Goal: Task Accomplishment & Management: Complete application form

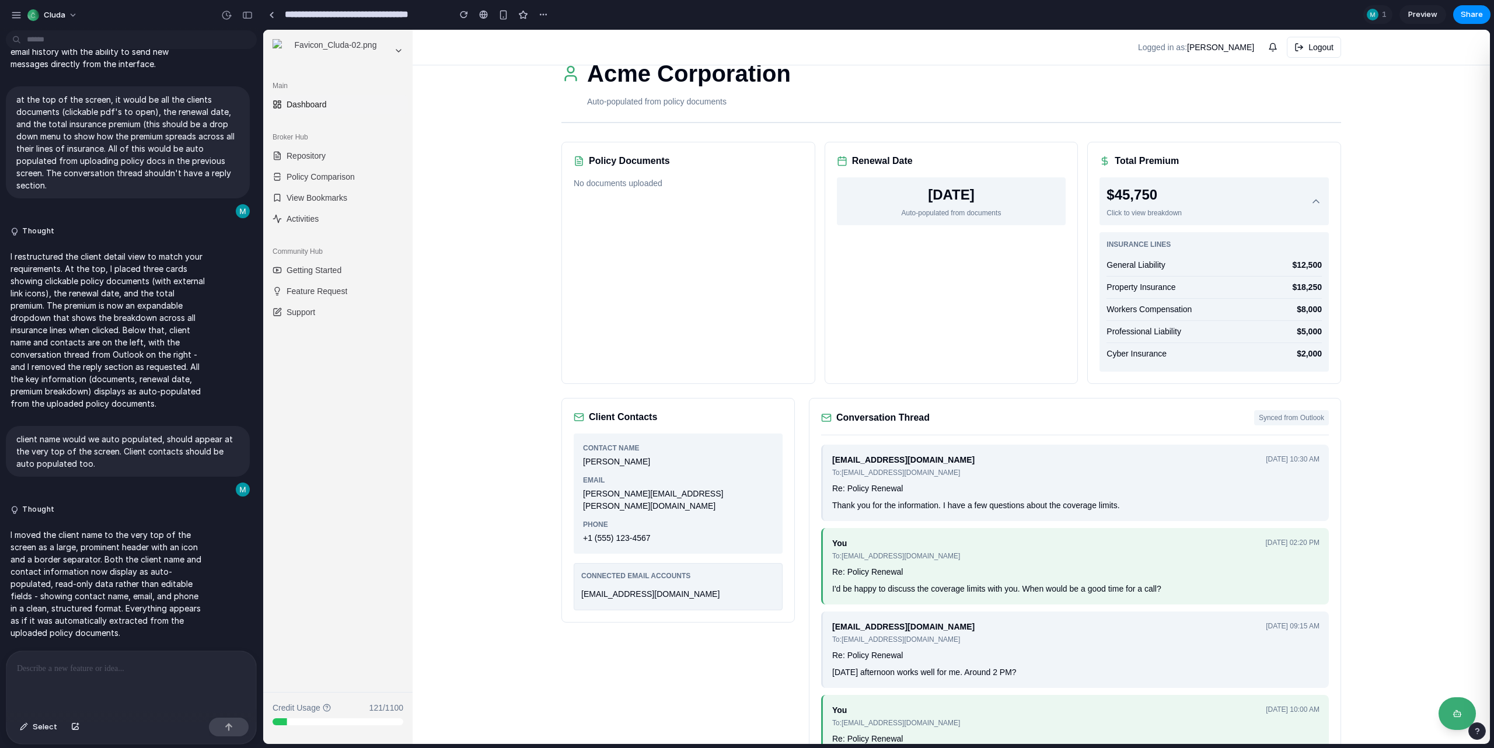
scroll to position [16, 0]
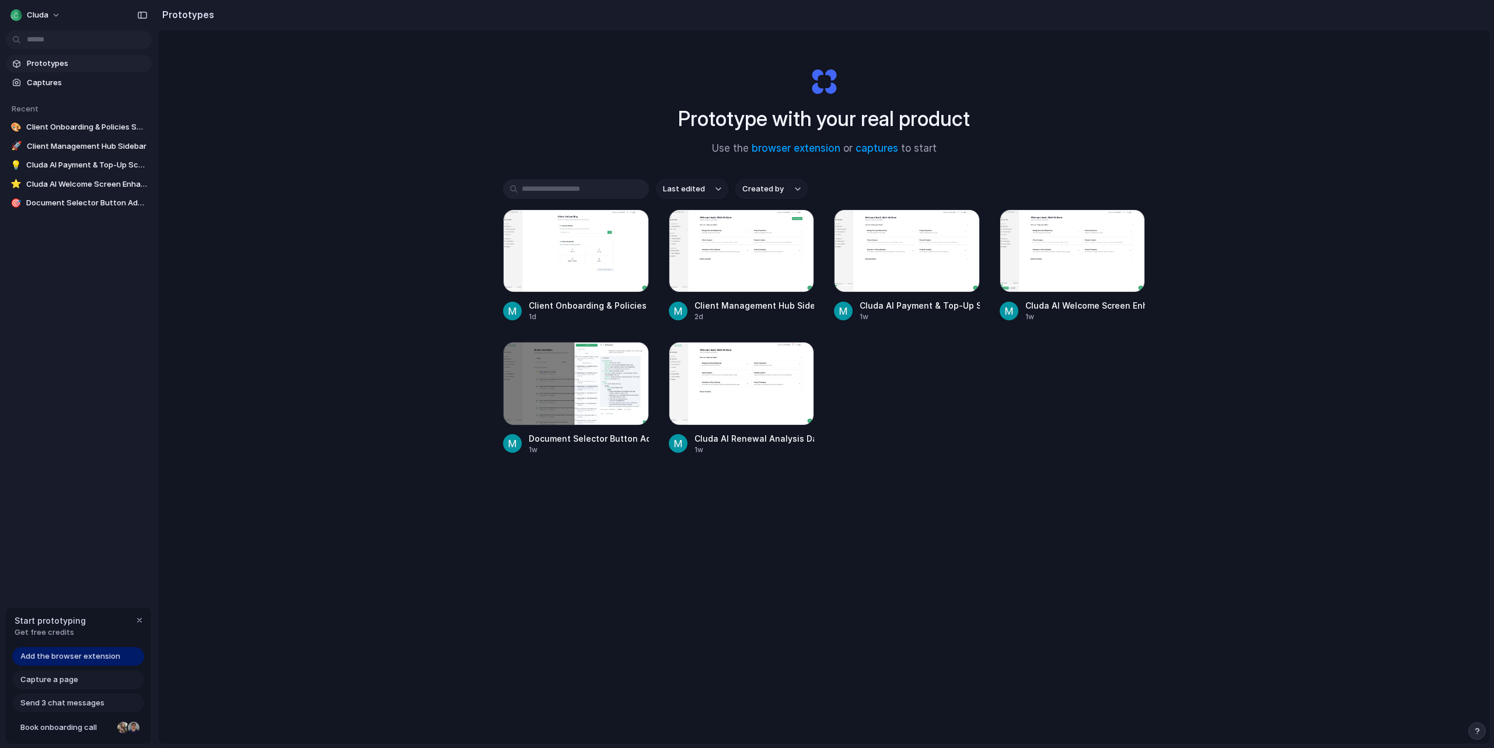
drag, startPoint x: 487, startPoint y: 308, endPoint x: 410, endPoint y: 322, distance: 78.3
click at [410, 322] on div "Prototype with your real product Use the browser extension or captures to start…" at bounding box center [824, 418] width 1332 height 776
click at [424, 308] on div "Prototype with your real product Use the browser extension or captures to start…" at bounding box center [824, 418] width 1332 height 776
click at [416, 251] on div "Prototype with your real product Use the browser extension or captures to start…" at bounding box center [824, 418] width 1332 height 776
click at [591, 268] on div at bounding box center [576, 251] width 146 height 83
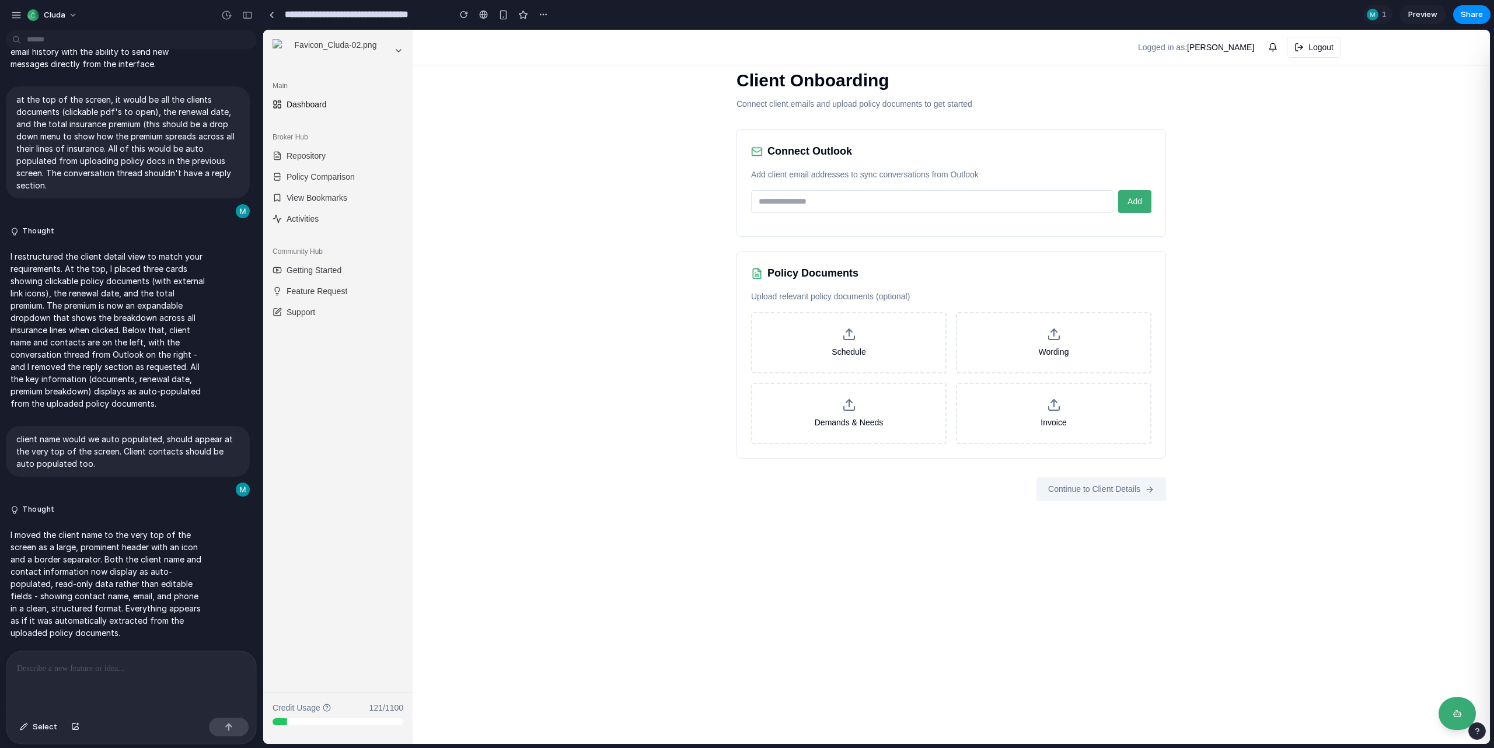
click at [857, 198] on input "email" at bounding box center [932, 201] width 362 height 23
type input "**********"
click at [1139, 208] on button "Add" at bounding box center [1134, 201] width 33 height 23
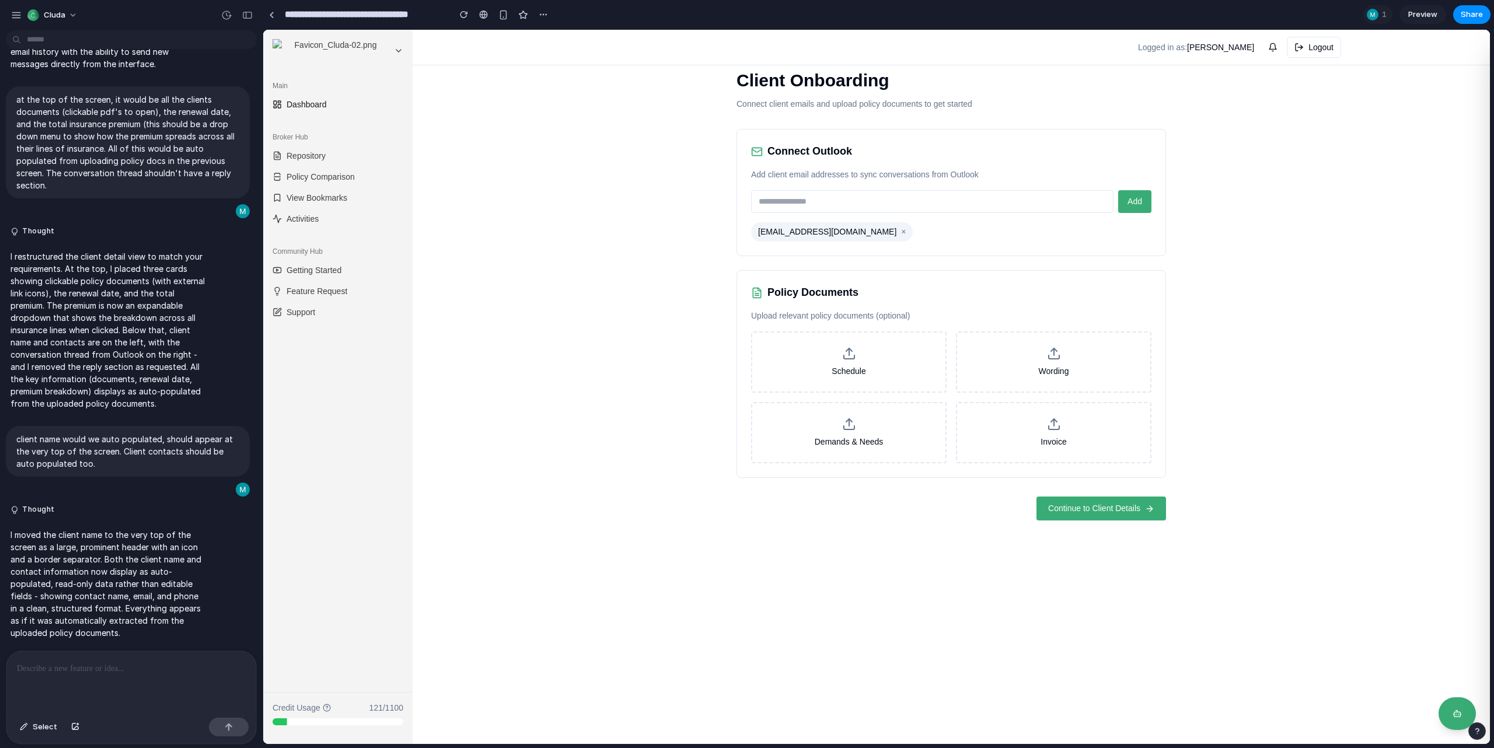
click at [1099, 501] on button "Continue to Client Details" at bounding box center [1101, 509] width 130 height 24
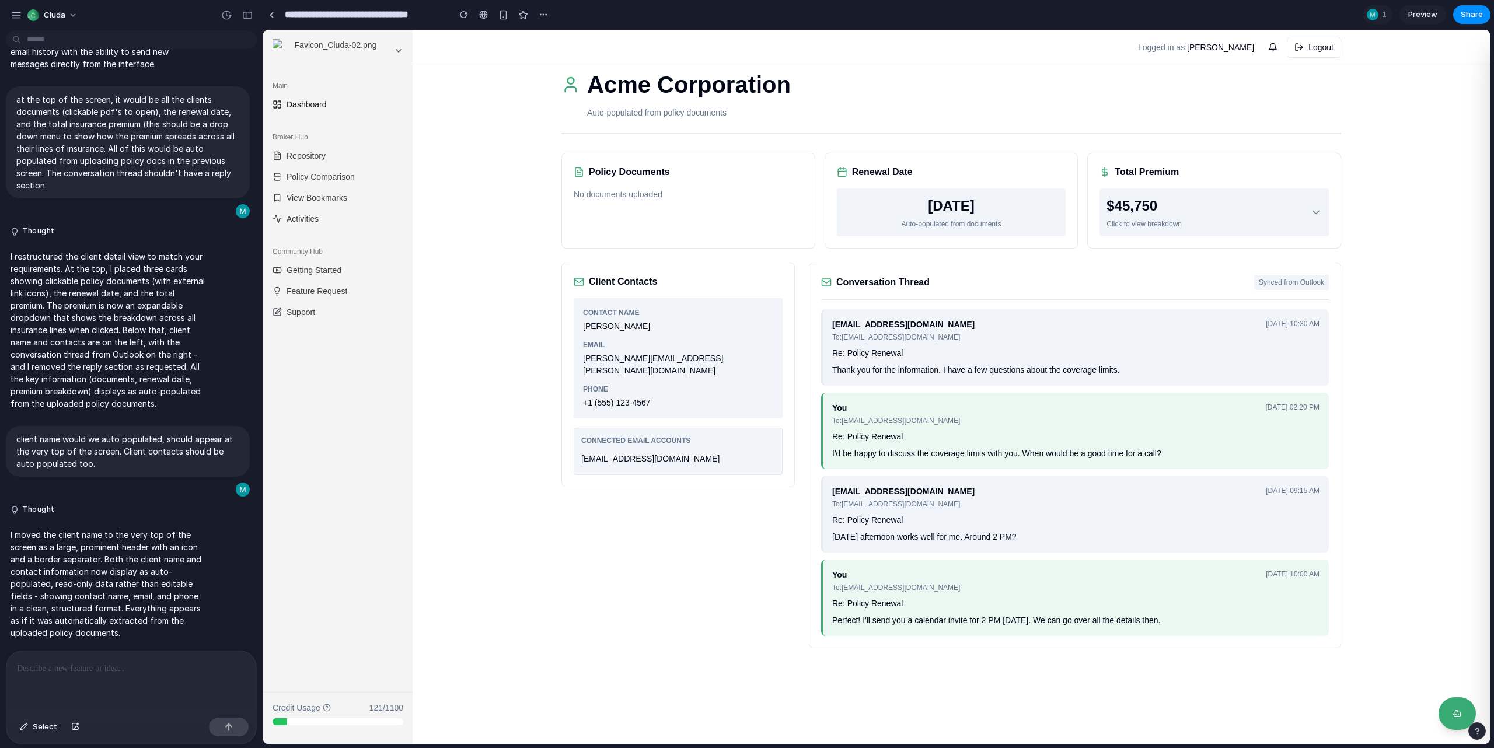
click at [530, 181] on div "Acme Corporation Auto-populated from policy documents Policy Documents No docum…" at bounding box center [951, 387] width 1077 height 714
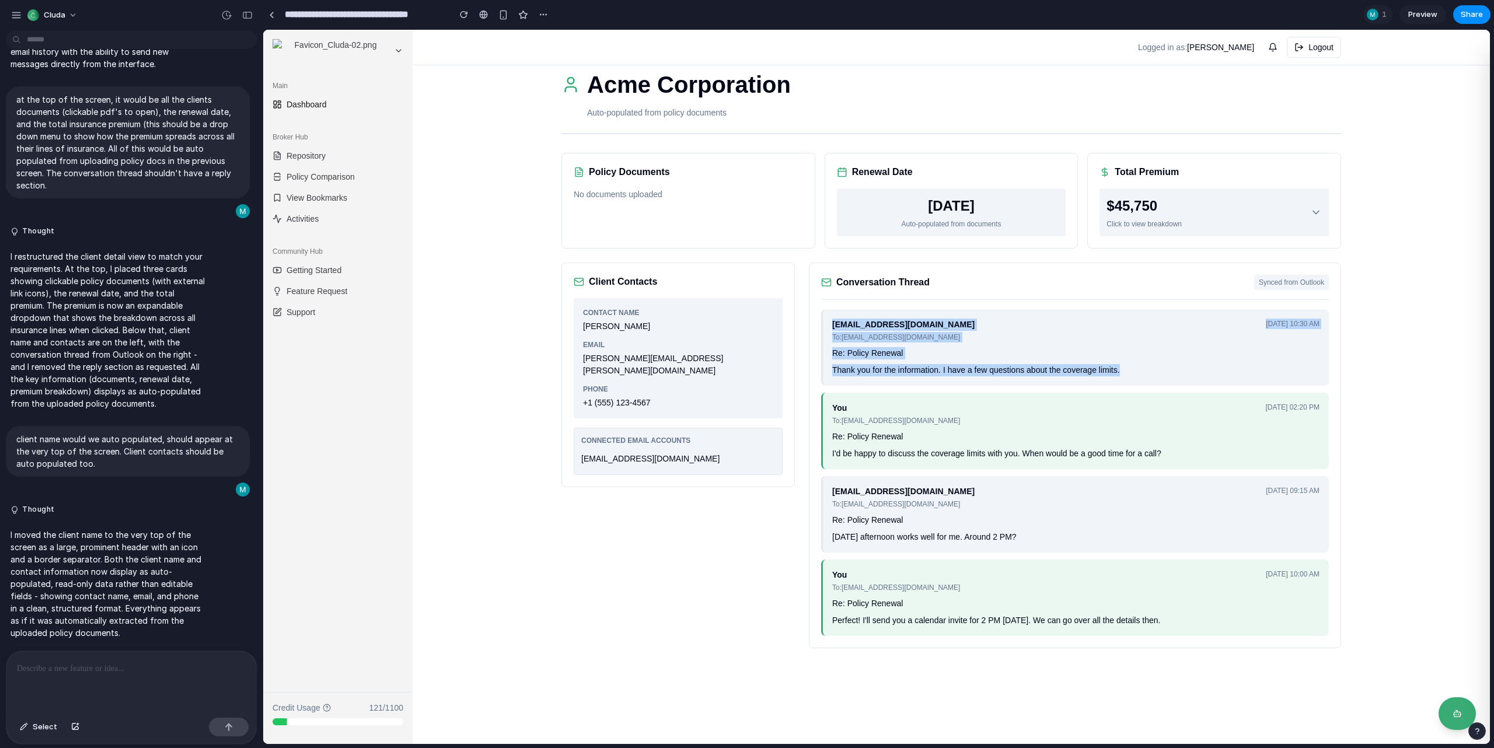
drag, startPoint x: 830, startPoint y: 319, endPoint x: 1175, endPoint y: 368, distance: 347.9
click at [1175, 368] on div "client@example.com To: broker@company.com Jan 15, 2024, 10:30 AM Re: Policy Ren…" at bounding box center [1075, 347] width 508 height 76
click at [1175, 368] on div "Thank you for the information. I have a few questions about the coverage limits." at bounding box center [1075, 370] width 487 height 12
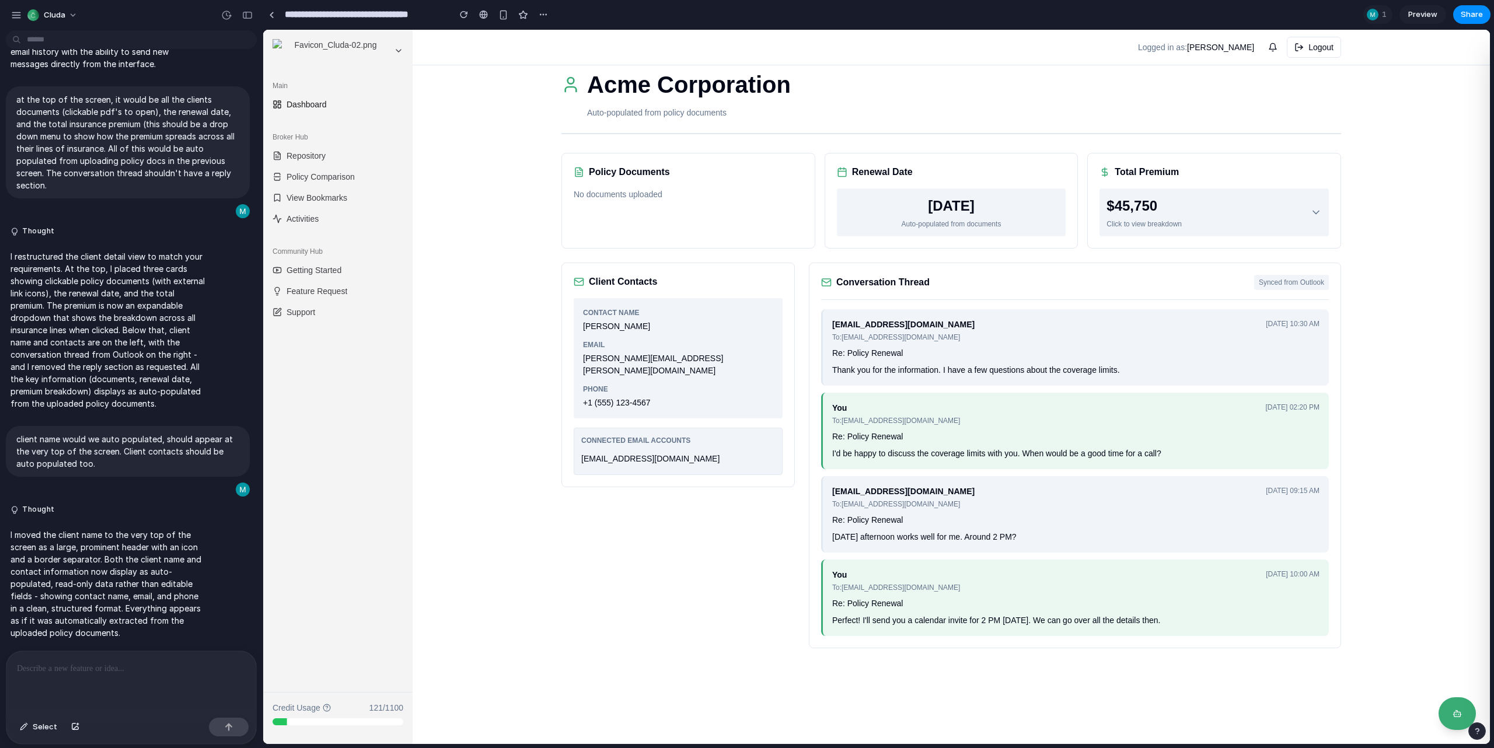
click at [1016, 207] on div "[DATE]" at bounding box center [951, 205] width 215 height 21
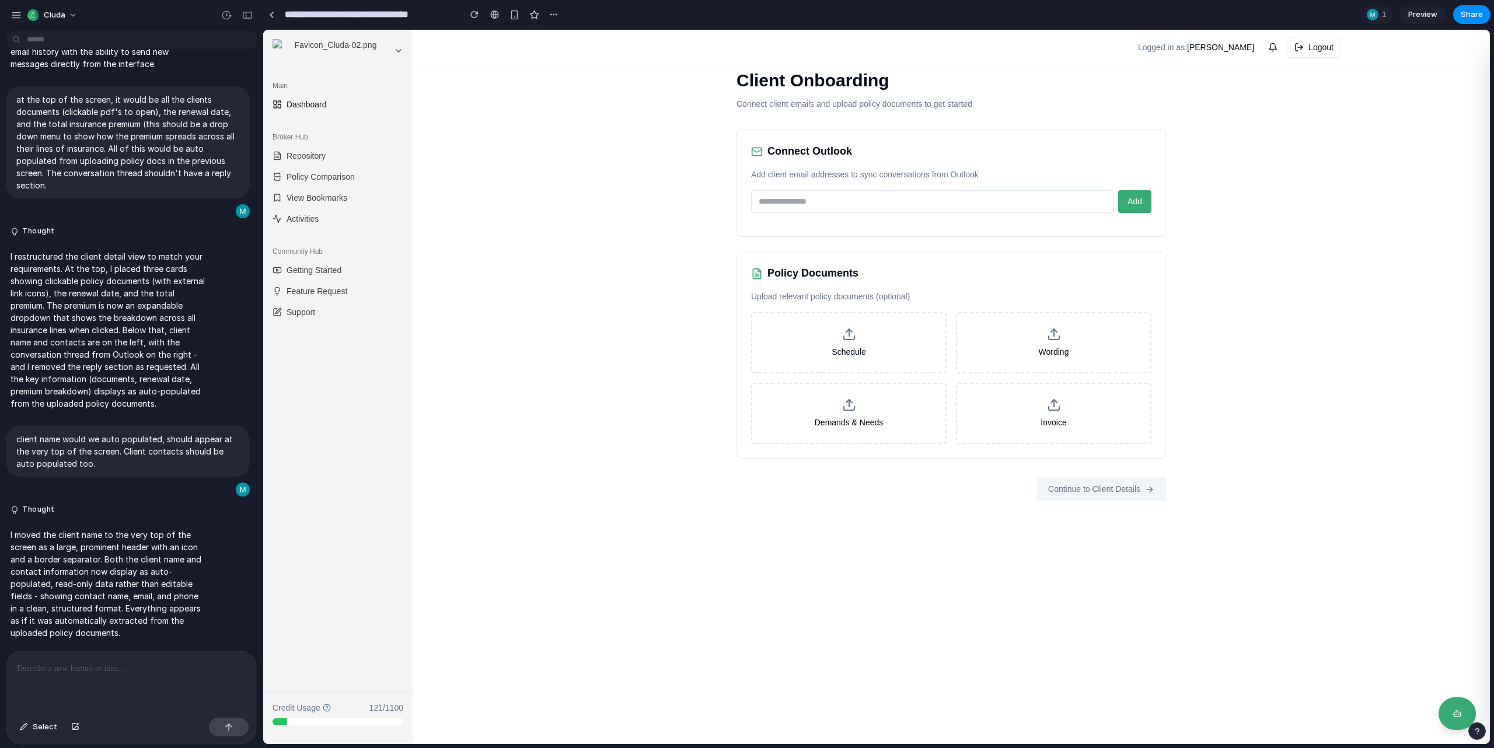
click at [802, 210] on input "email" at bounding box center [932, 201] width 362 height 23
type input "**********"
click at [1144, 197] on button "Add" at bounding box center [1134, 201] width 33 height 23
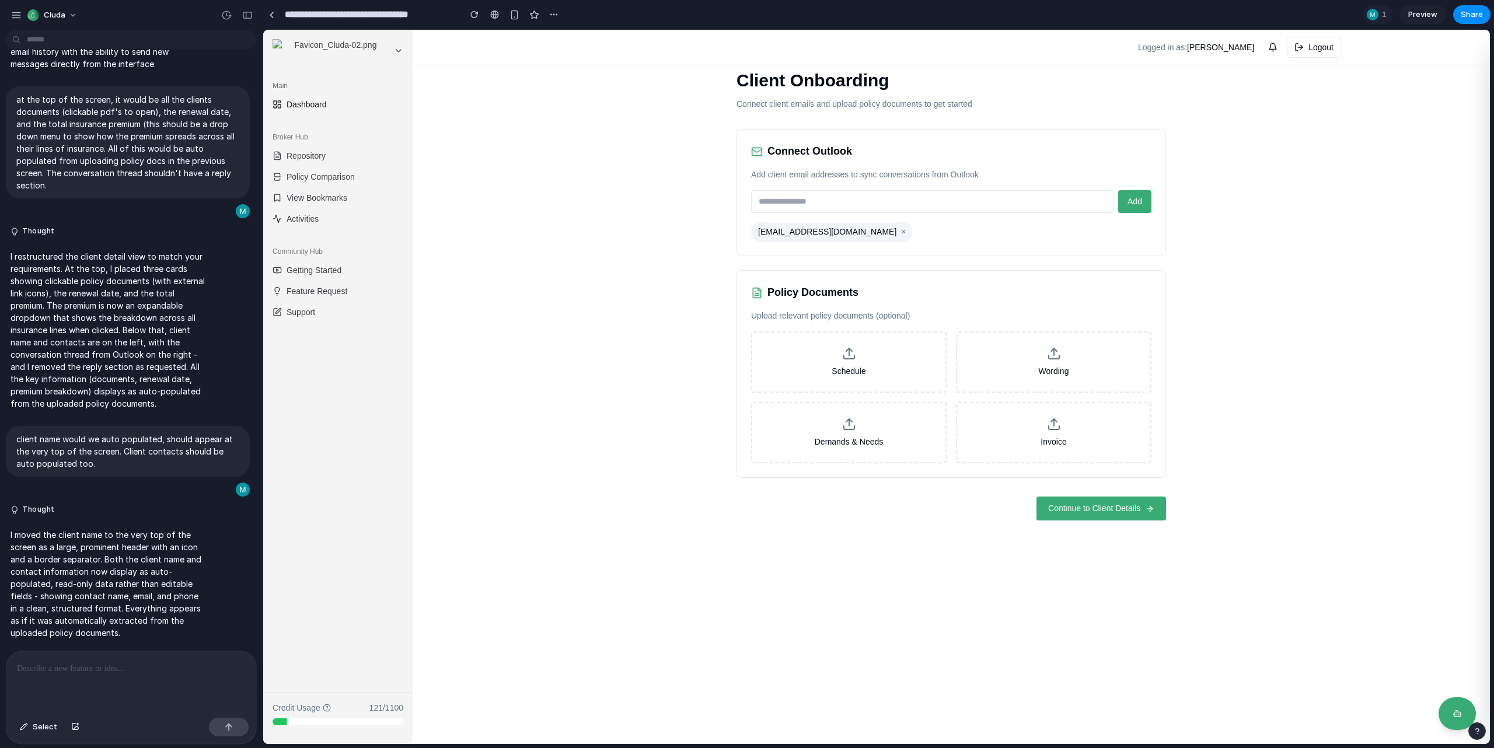
click at [1119, 504] on span "Continue to Client Details" at bounding box center [1094, 508] width 92 height 12
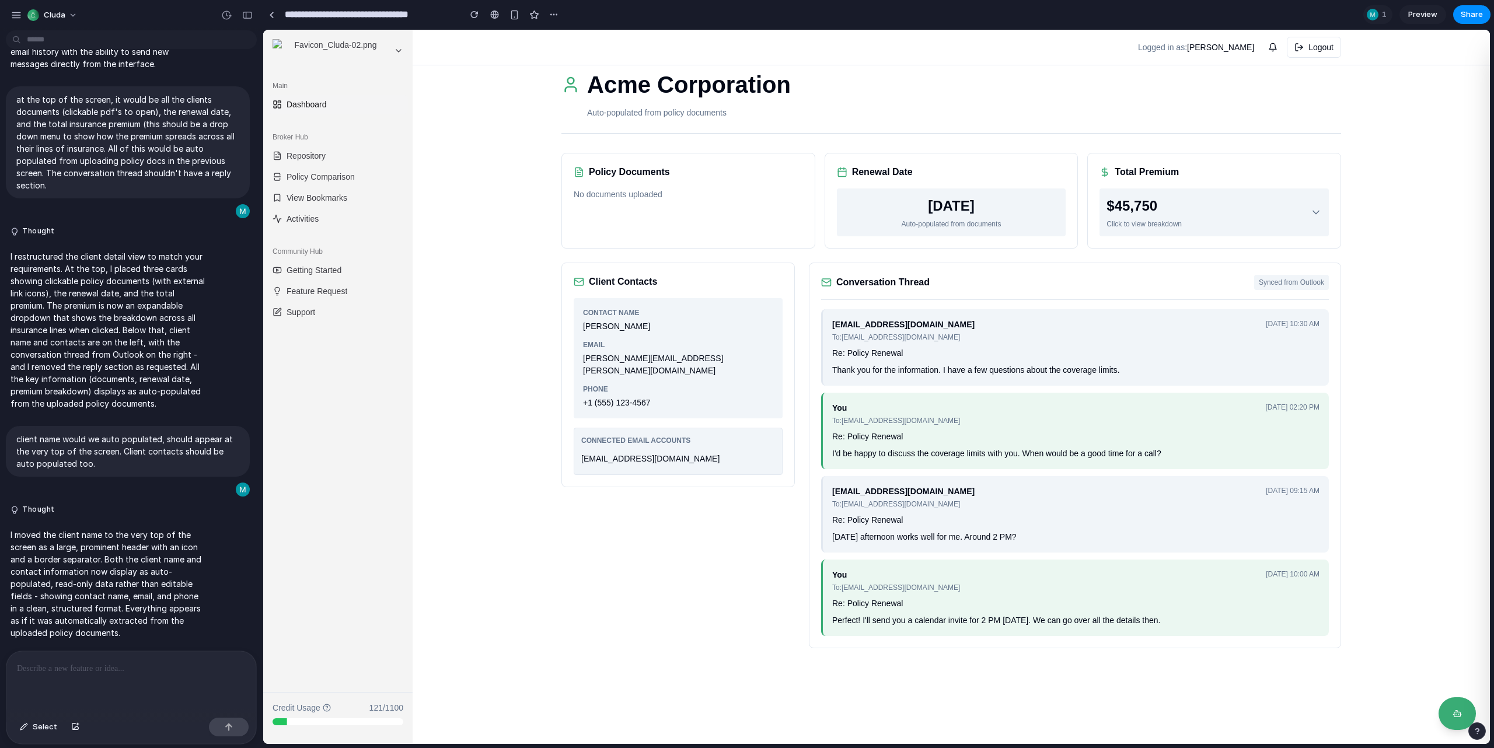
click at [474, 403] on div "Acme Corporation Auto-populated from policy documents Policy Documents No docum…" at bounding box center [951, 387] width 1077 height 714
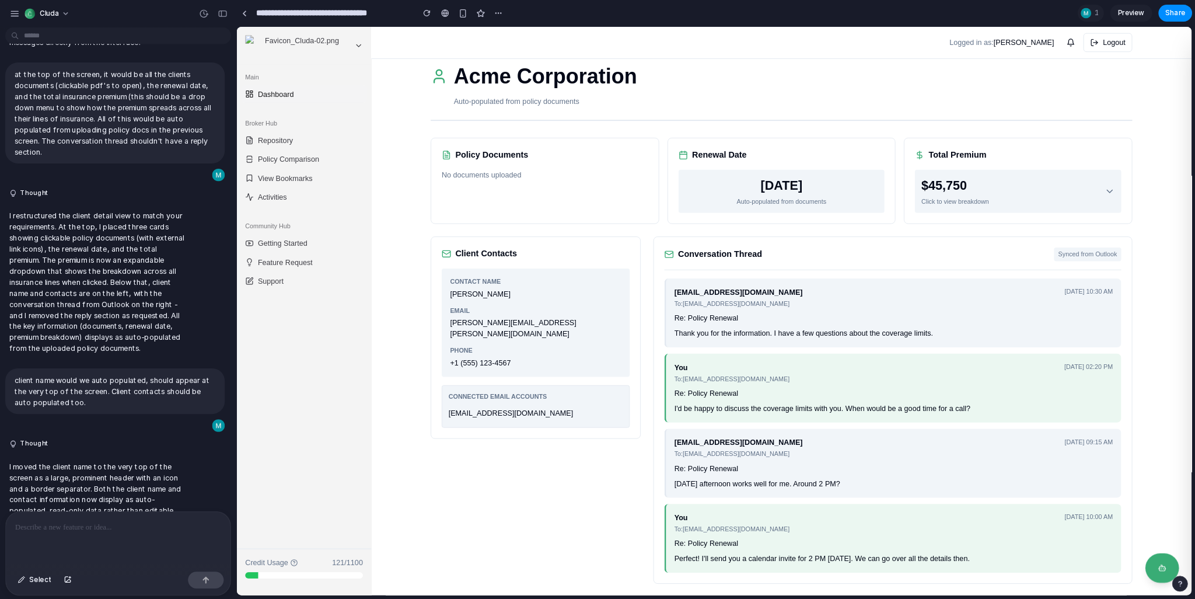
scroll to position [411, 0]
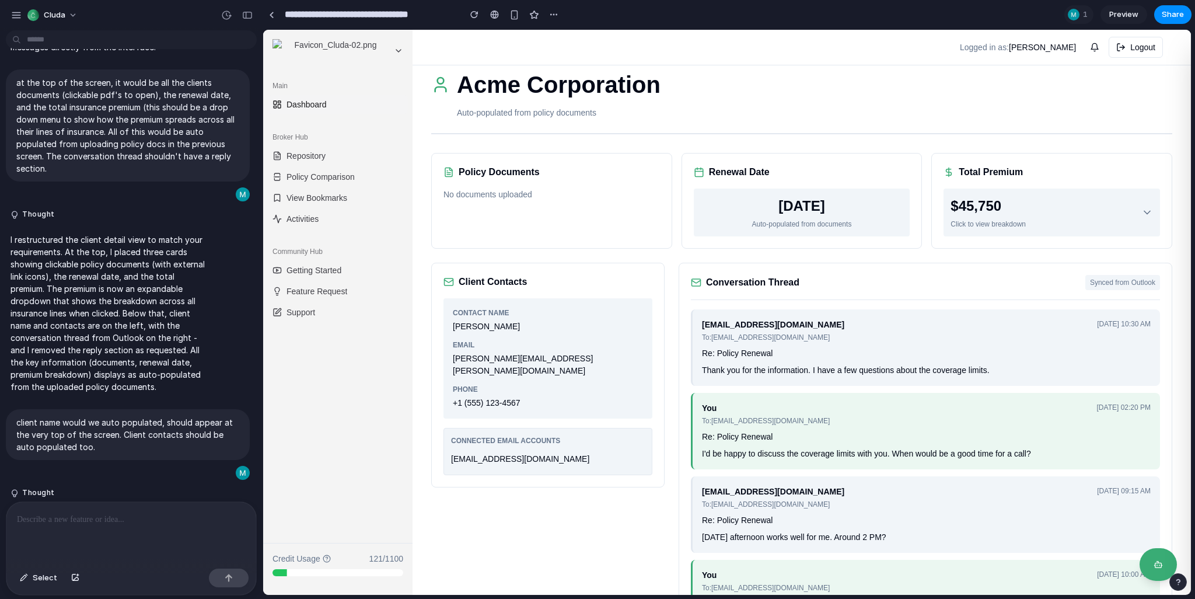
drag, startPoint x: 1525, startPoint y: 32, endPoint x: 672, endPoint y: 461, distance: 954.9
click at [672, 461] on div "Client Contacts Contact Name [PERSON_NAME] Email [PERSON_NAME][EMAIL_ADDRESS][P…" at bounding box center [801, 456] width 741 height 386
click at [514, 226] on div "Policy Documents No documents uploaded" at bounding box center [551, 201] width 241 height 96
